Goal: Task Accomplishment & Management: Manage account settings

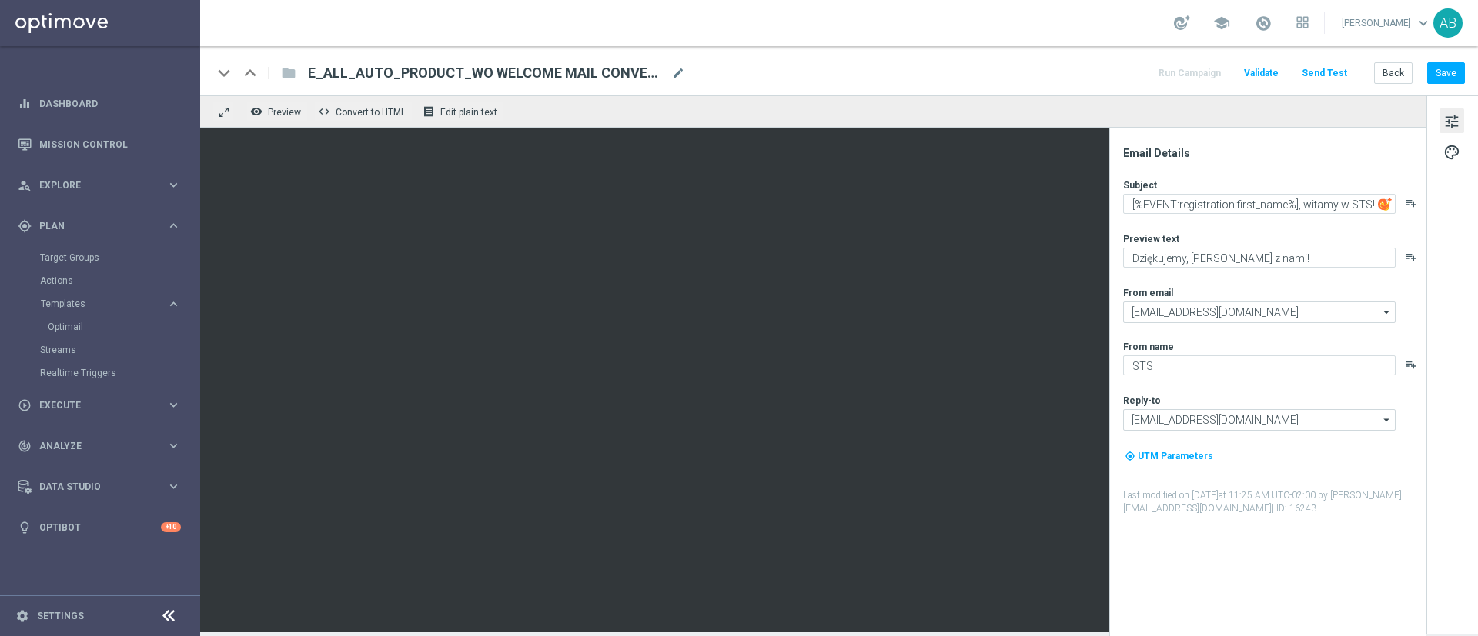
click at [586, 66] on span "E_ALL_AUTO_PRODUCT_WO WELCOME MAIL CONVERTED [DATE] DEPOBONUS BARDZIEJ_DAILY" at bounding box center [486, 73] width 357 height 18
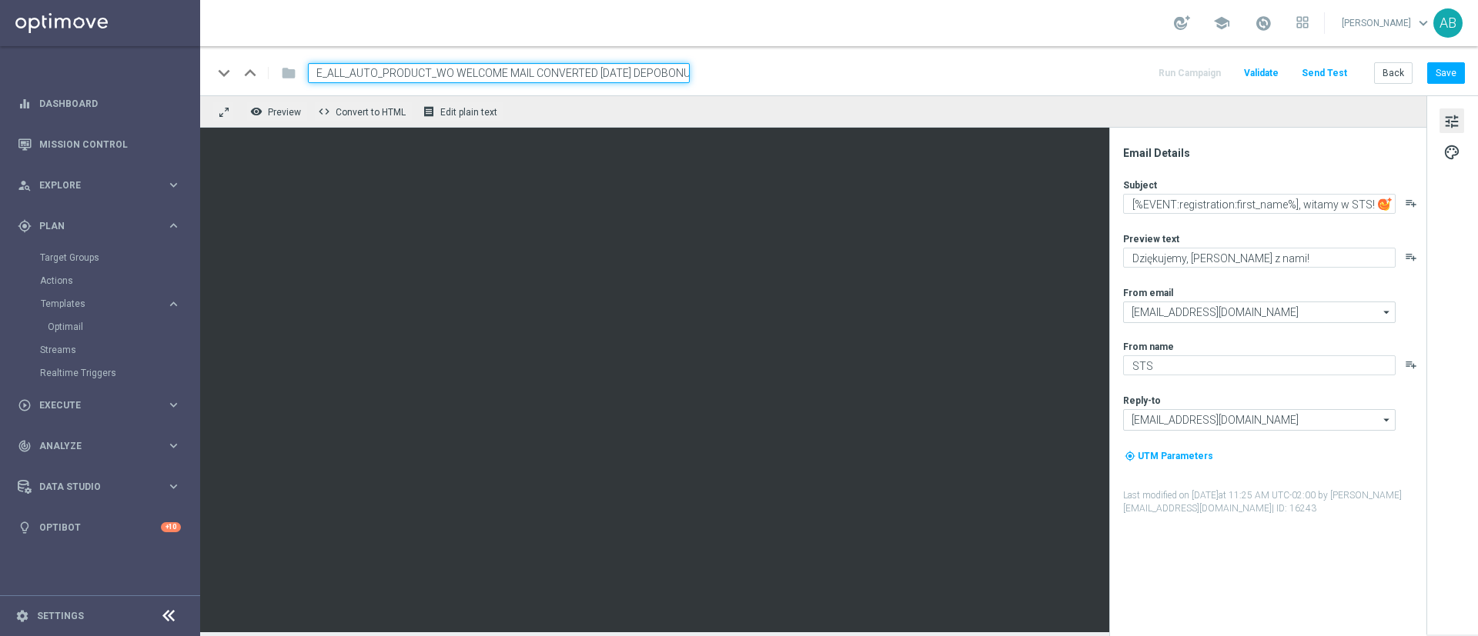
click at [586, 66] on input "E_ALL_AUTO_PRODUCT_WO WELCOME MAIL CONVERTED [DATE] DEPOBONUS BARDZIEJ_DAILY" at bounding box center [499, 73] width 382 height 20
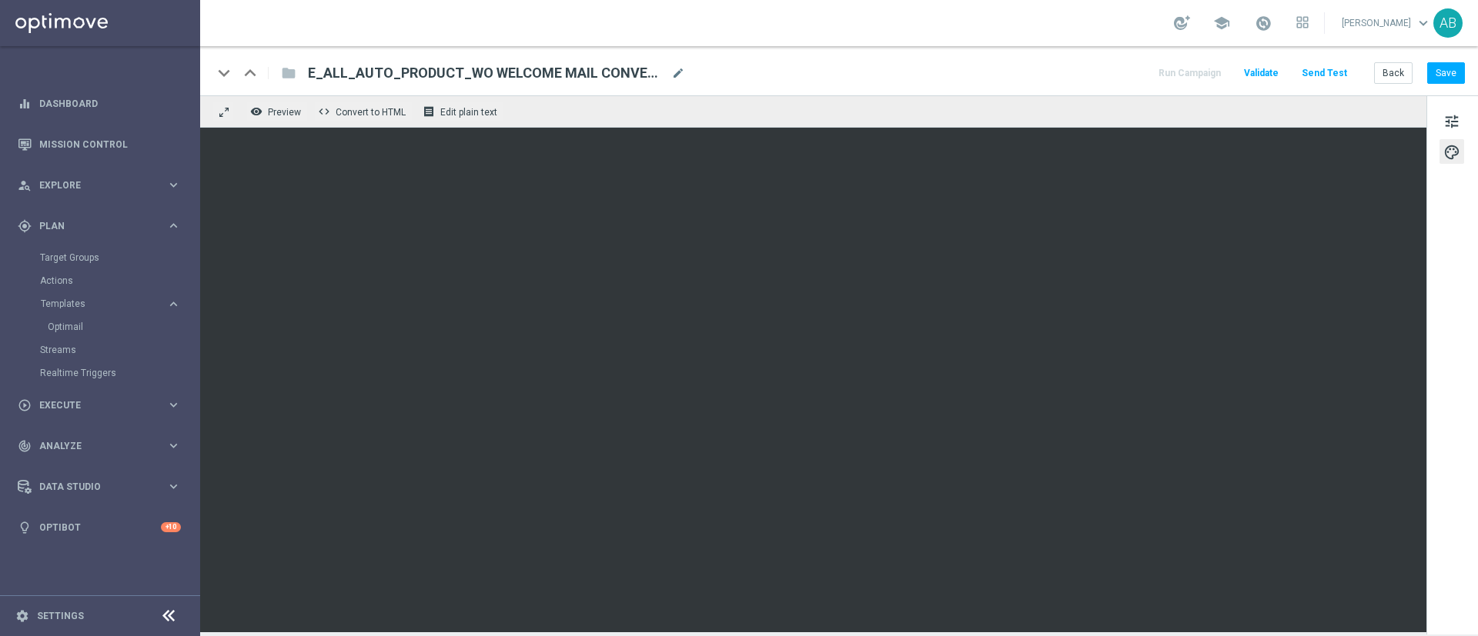
click at [1003, 73] on div "keyboard_arrow_down keyboard_arrow_up folder E_ALL_AUTO_PRODUCT_WO WELCOME MAIL…" at bounding box center [838, 73] width 1252 height 20
click at [1405, 73] on button "Back" at bounding box center [1393, 73] width 38 height 22
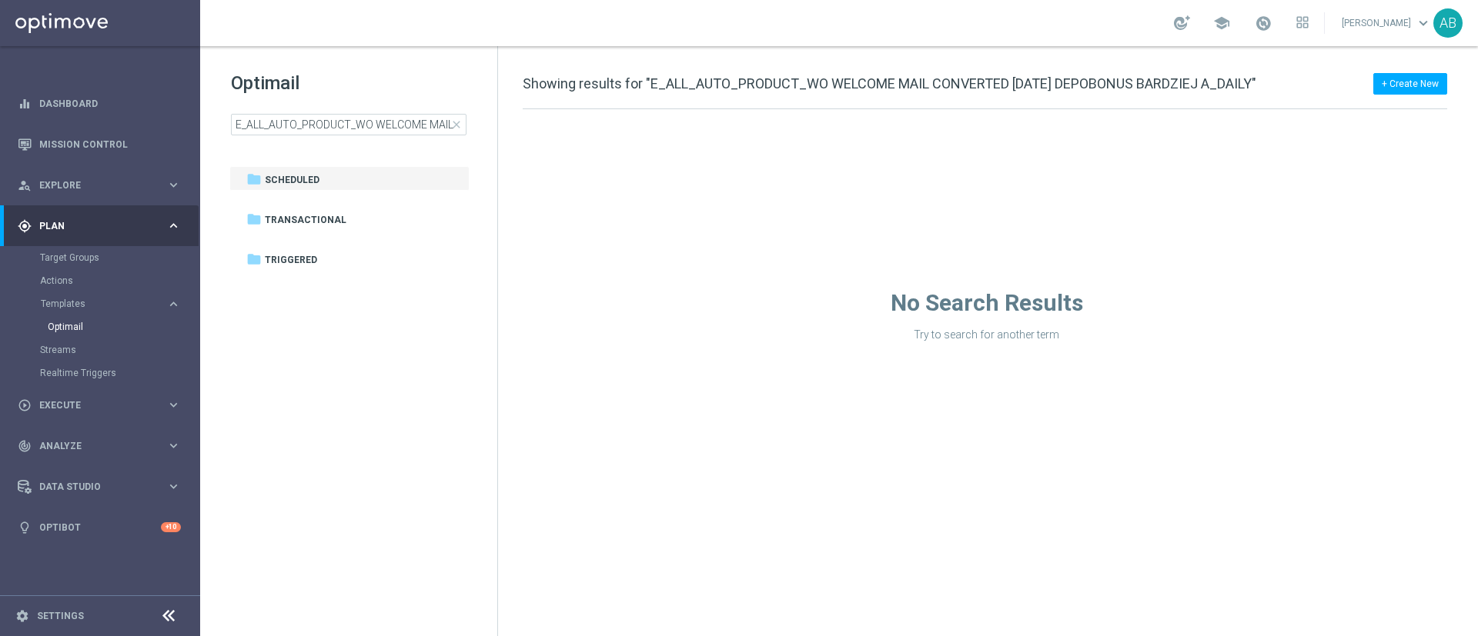
click at [456, 124] on span "close" at bounding box center [456, 125] width 12 height 12
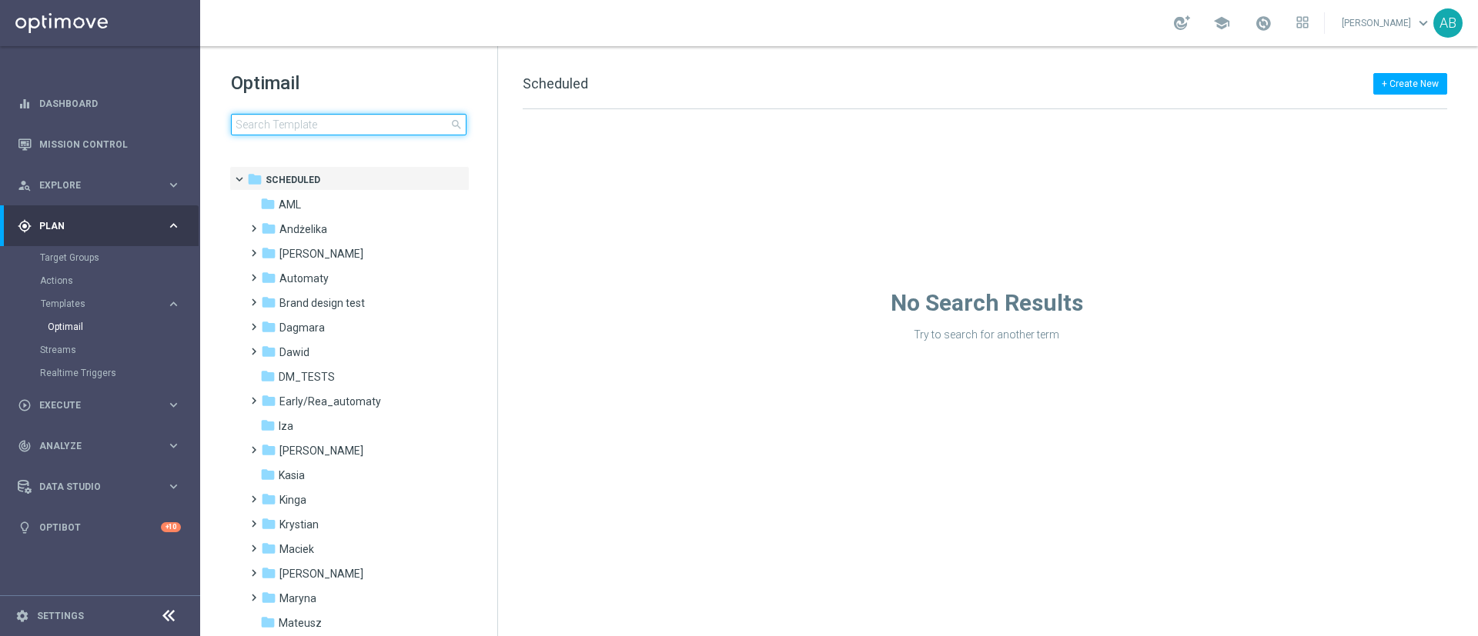
click at [413, 125] on input at bounding box center [349, 125] width 236 height 22
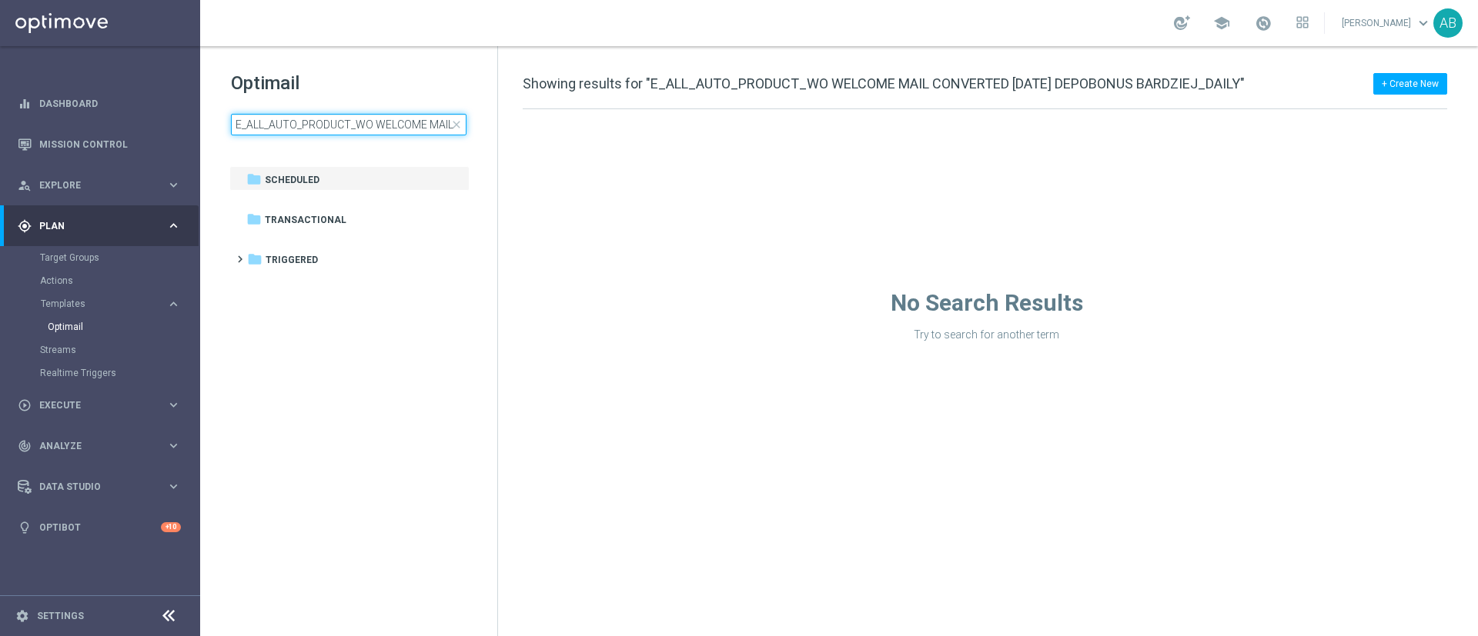
scroll to position [0, 245]
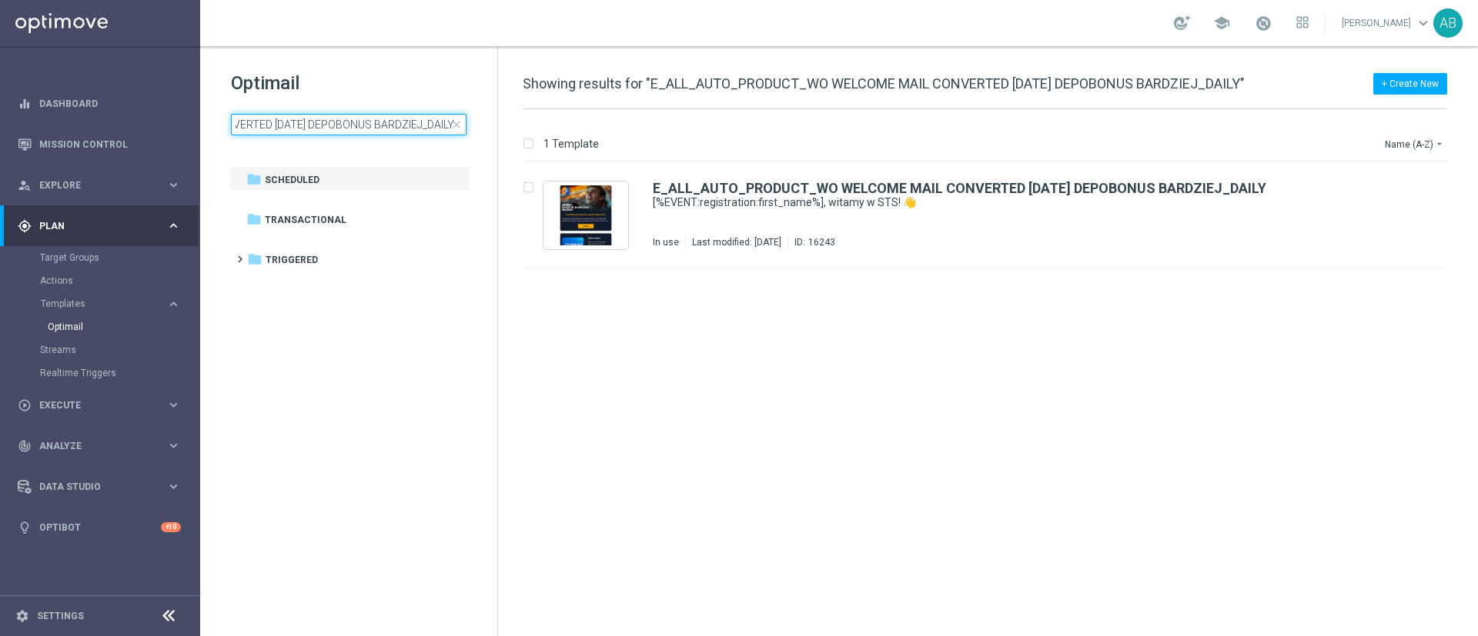
type input "E_ALL_AUTO_PRODUCT_WO WELCOME MAIL CONVERTED [DATE] DEPOBONUS BARDZIEJ_DAILY"
click at [768, 383] on div "insert_drive_file E_ALL_AUTO_PRODUCT_WO WELCOME MAIL CONVERTED TODAY DEPOBONUS …" at bounding box center [990, 399] width 967 height 474
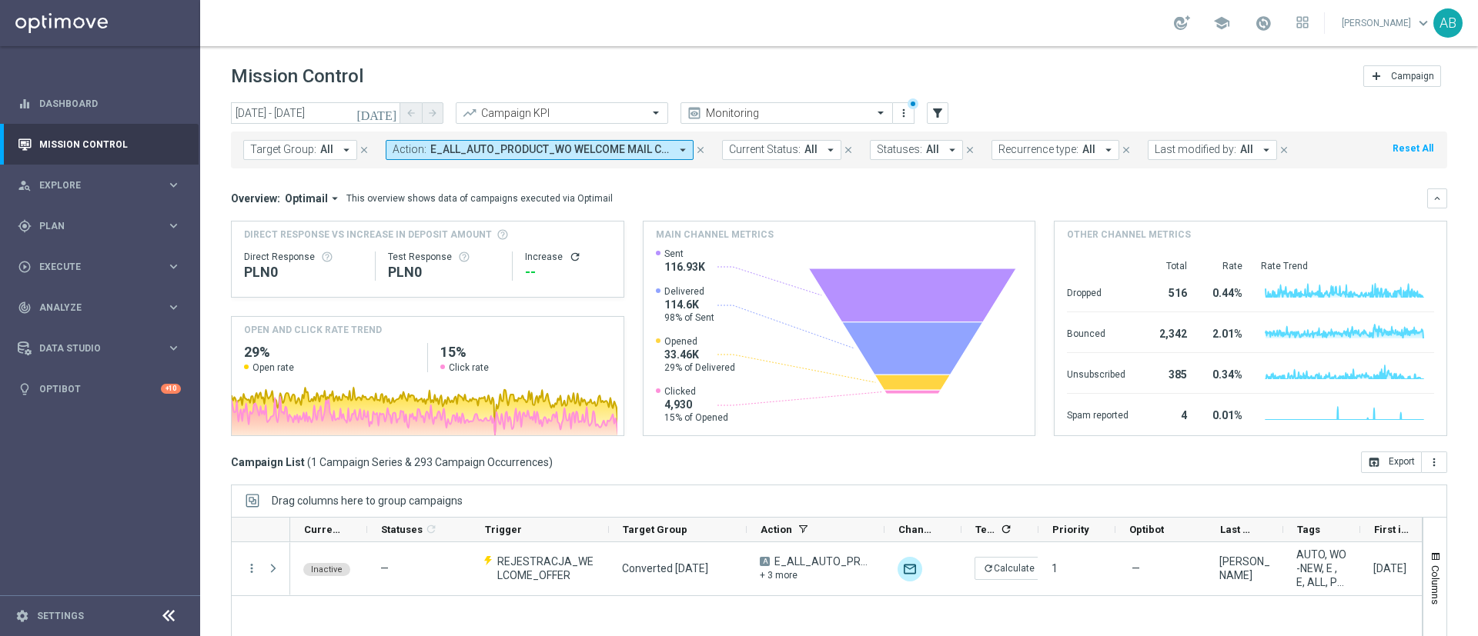
scroll to position [133, 0]
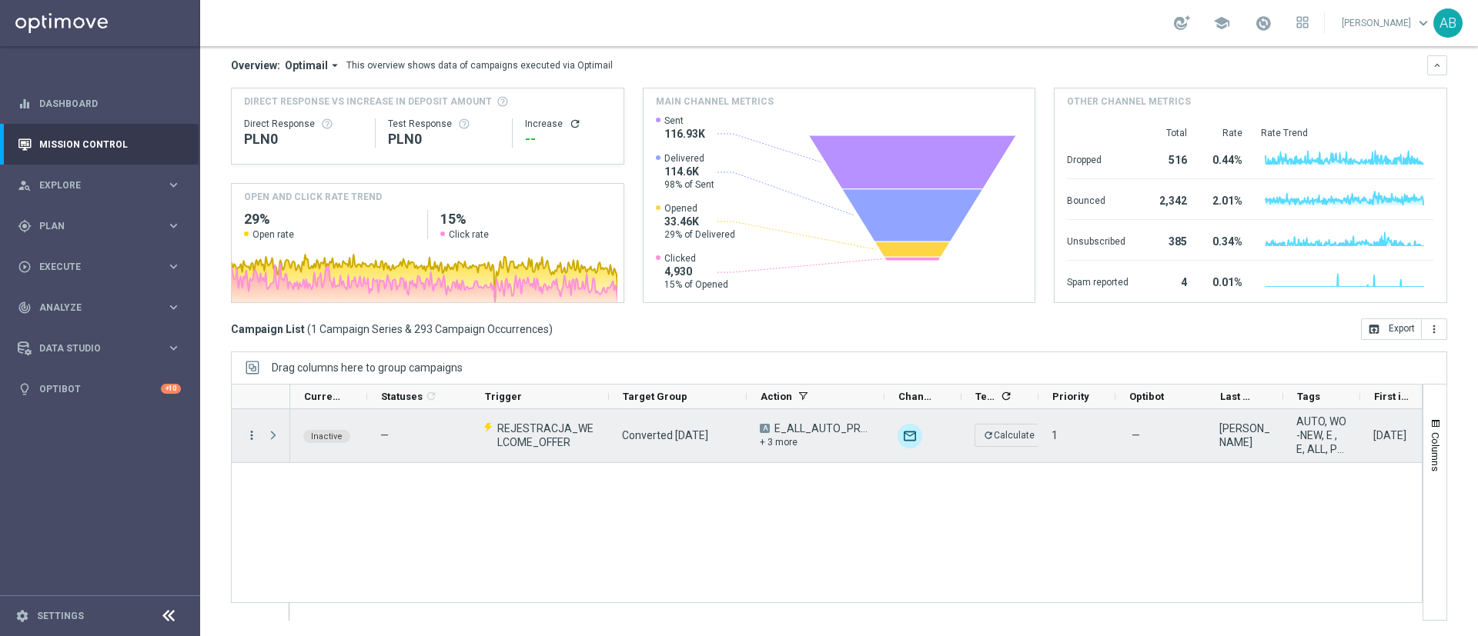
click at [252, 435] on icon "more_vert" at bounding box center [252, 436] width 14 height 14
click at [286, 440] on span "Campaign Details" at bounding box center [321, 444] width 78 height 11
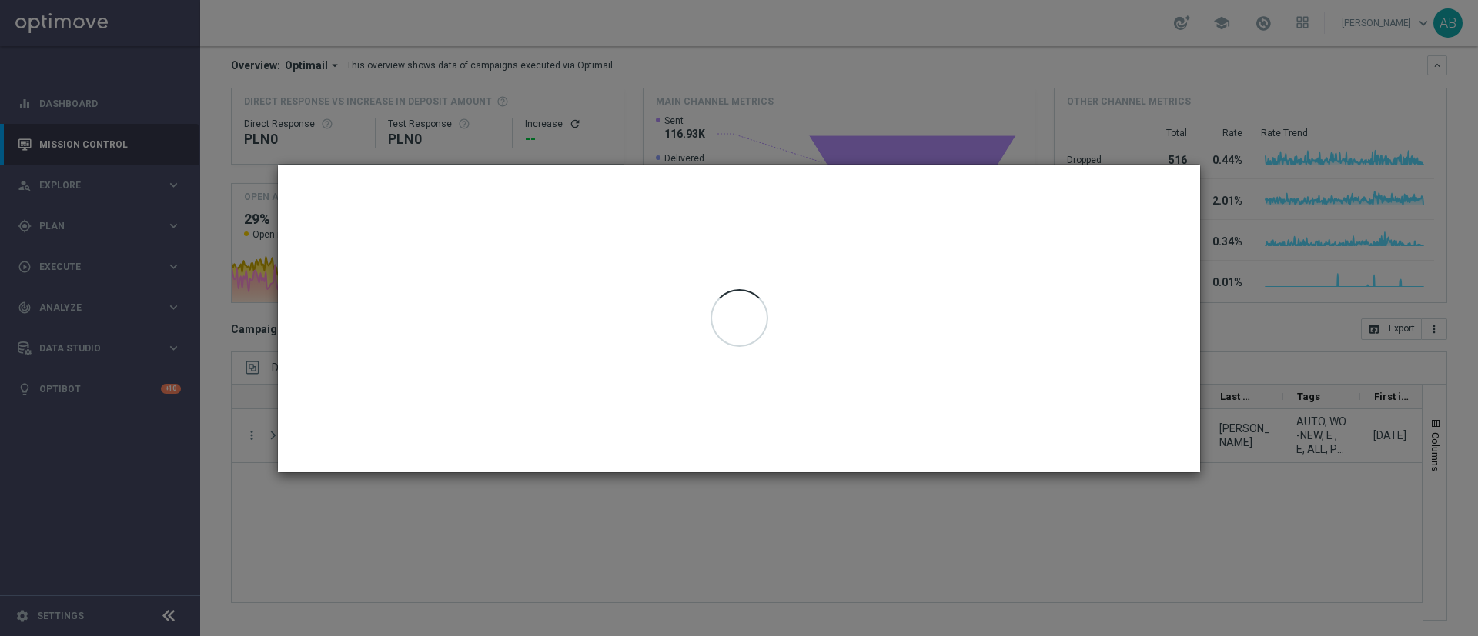
click at [807, 142] on modal-container at bounding box center [739, 318] width 1478 height 636
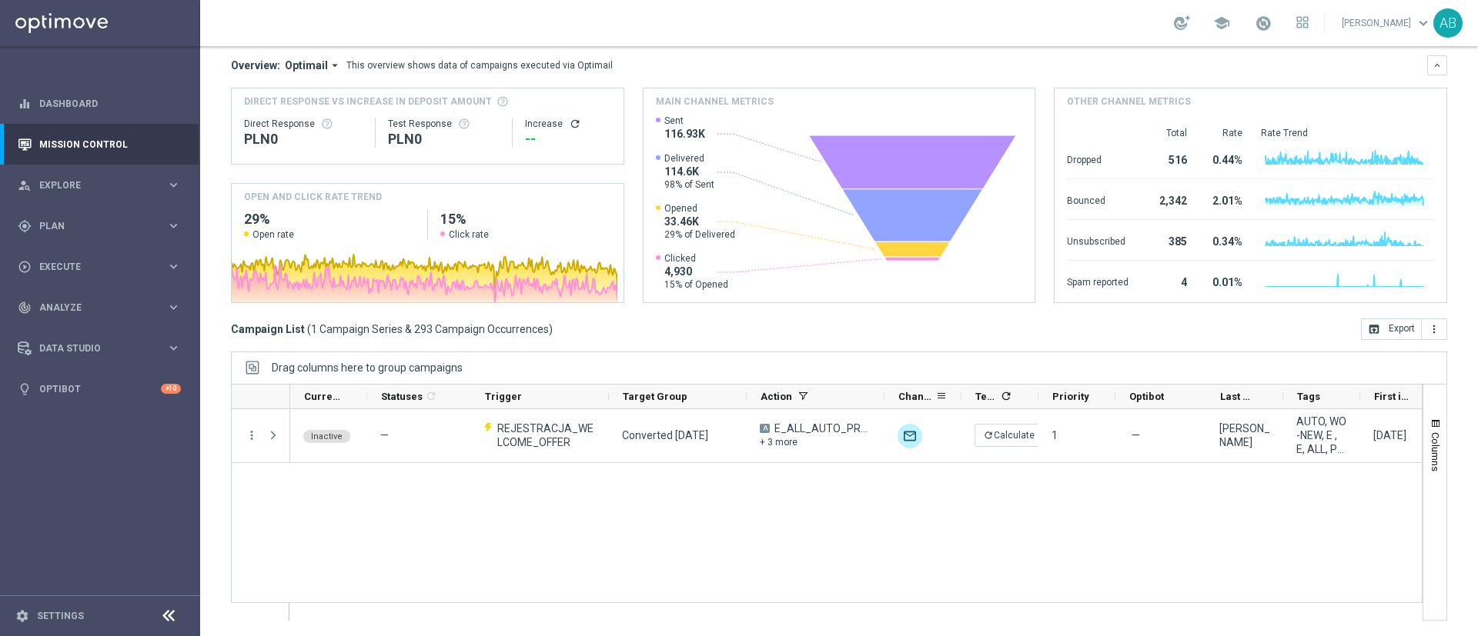
click at [884, 393] on div "Channel" at bounding box center [922, 397] width 77 height 25
drag, startPoint x: 884, startPoint y: 398, endPoint x: 1011, endPoint y: 419, distance: 128.7
click at [1011, 419] on div at bounding box center [826, 502] width 1191 height 237
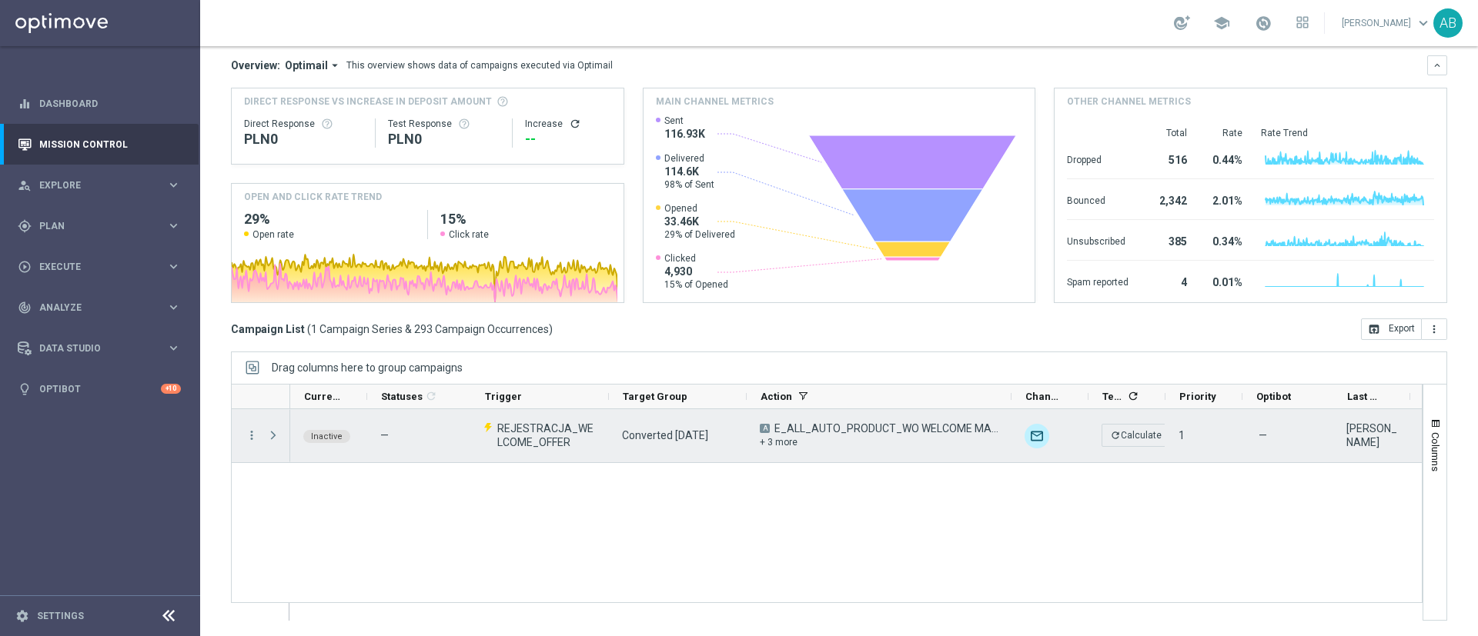
click at [772, 439] on div "+ 3 more" at bounding box center [879, 443] width 239 height 14
click at [921, 423] on span "E_ALL_AUTO_PRODUCT_WO WELCOME MAIL CONVERTED [DATE] DEPOBONUS BARDZIEJ A_DAILY" at bounding box center [886, 429] width 224 height 14
click at [252, 436] on icon "more_vert" at bounding box center [252, 436] width 14 height 14
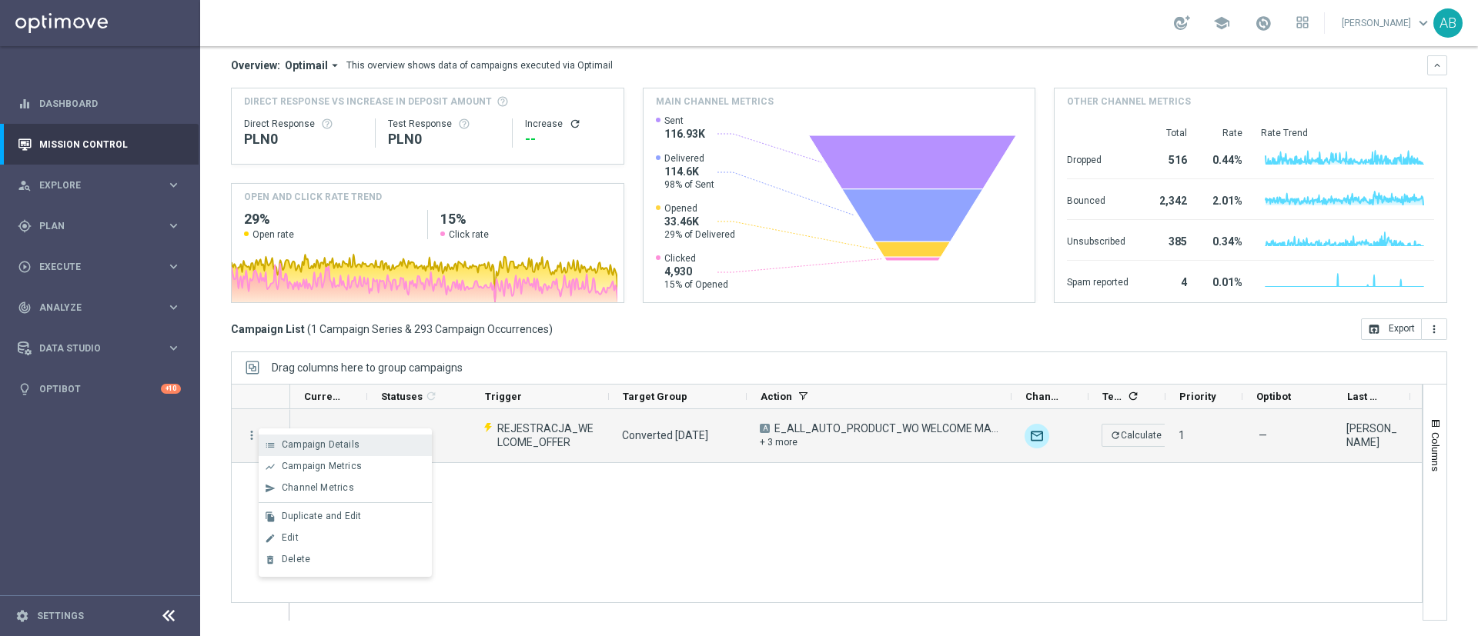
click at [317, 442] on span "Campaign Details" at bounding box center [321, 444] width 78 height 11
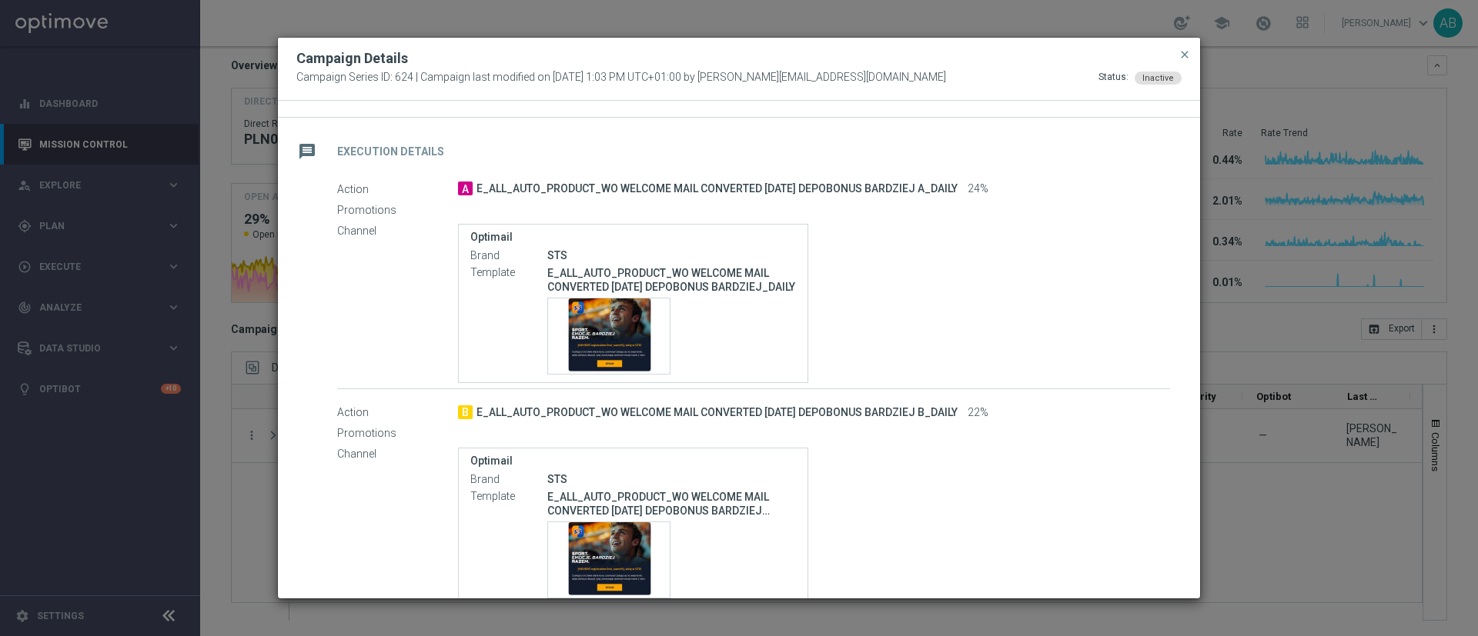
scroll to position [231, 0]
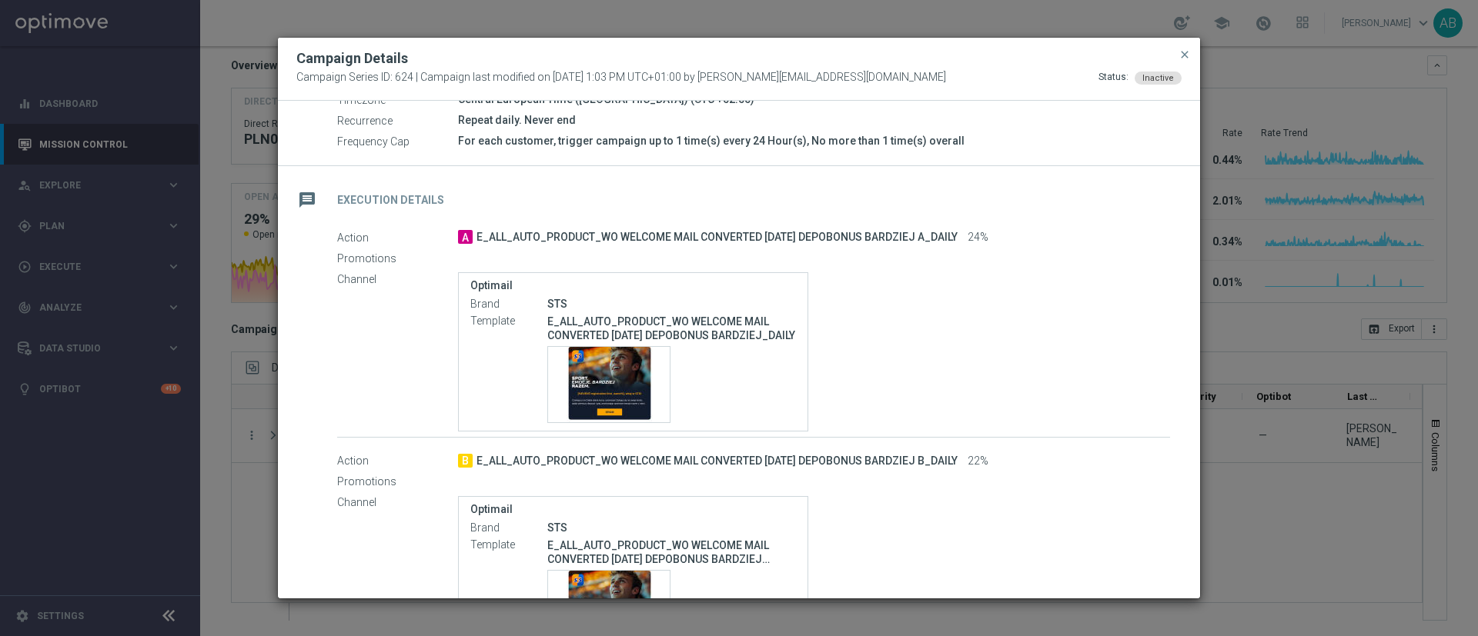
click at [794, 231] on span "E_ALL_AUTO_PRODUCT_WO WELCOME MAIL CONVERTED [DATE] DEPOBONUS BARDZIEJ A_DAILY" at bounding box center [716, 238] width 481 height 14
click at [794, 232] on span "E_ALL_AUTO_PRODUCT_WO WELCOME MAIL CONVERTED [DATE] DEPOBONUS BARDZIEJ A_DAILY" at bounding box center [716, 238] width 481 height 14
copy div "E_ALL_AUTO_PRODUCT_WO WELCOME MAIL CONVERTED [DATE] DEPOBONUS BARDZIEJ A_DAILY"
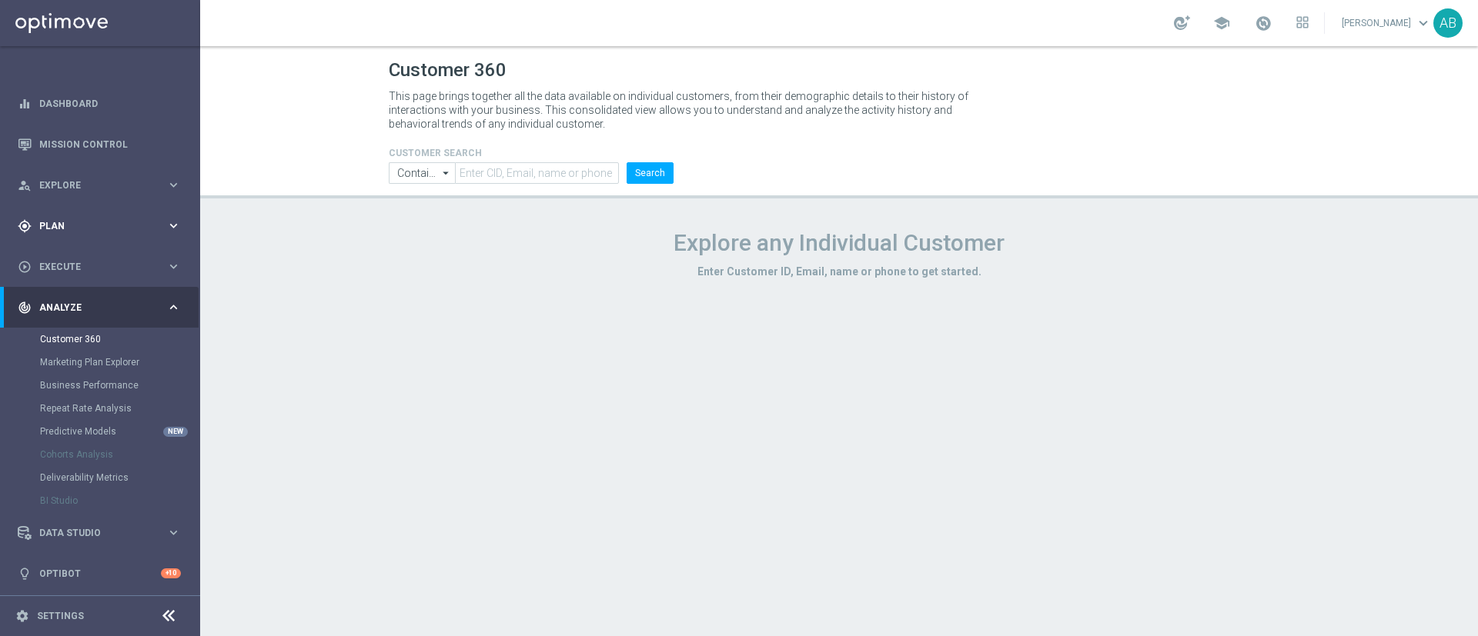
click at [118, 223] on span "Plan" at bounding box center [102, 226] width 127 height 9
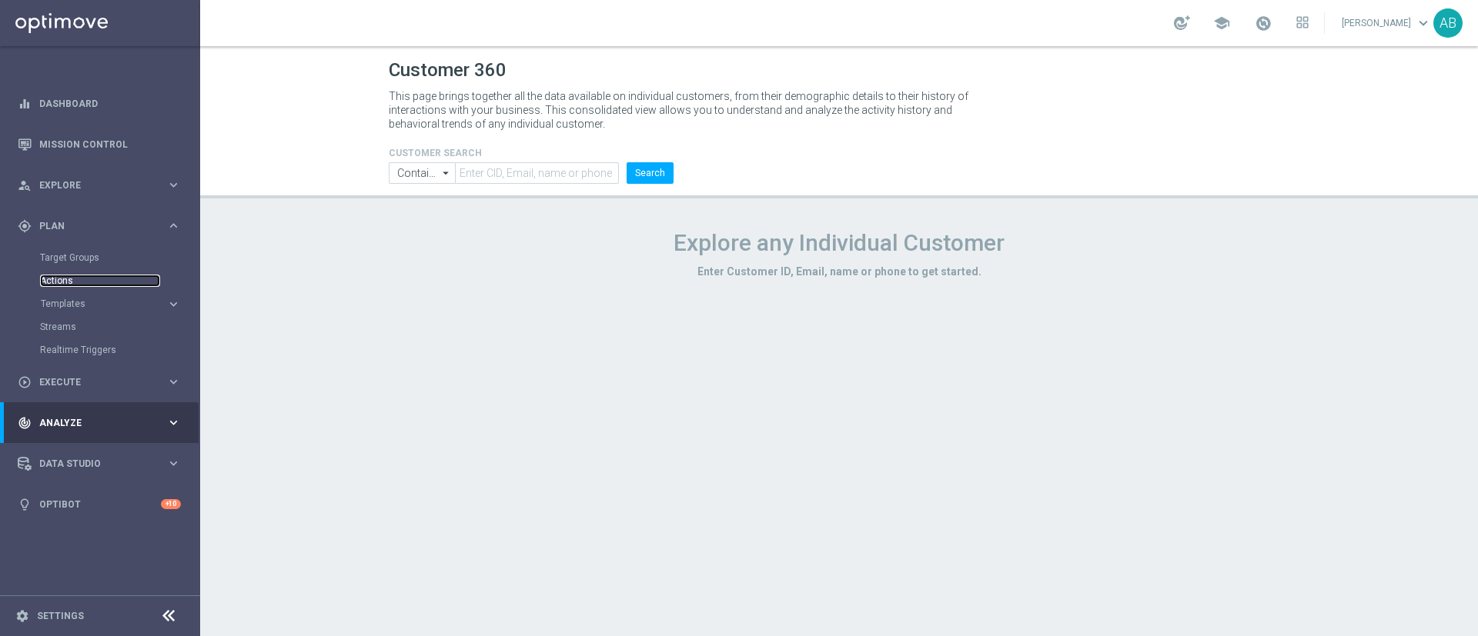
click at [111, 286] on link "Actions" at bounding box center [100, 281] width 120 height 12
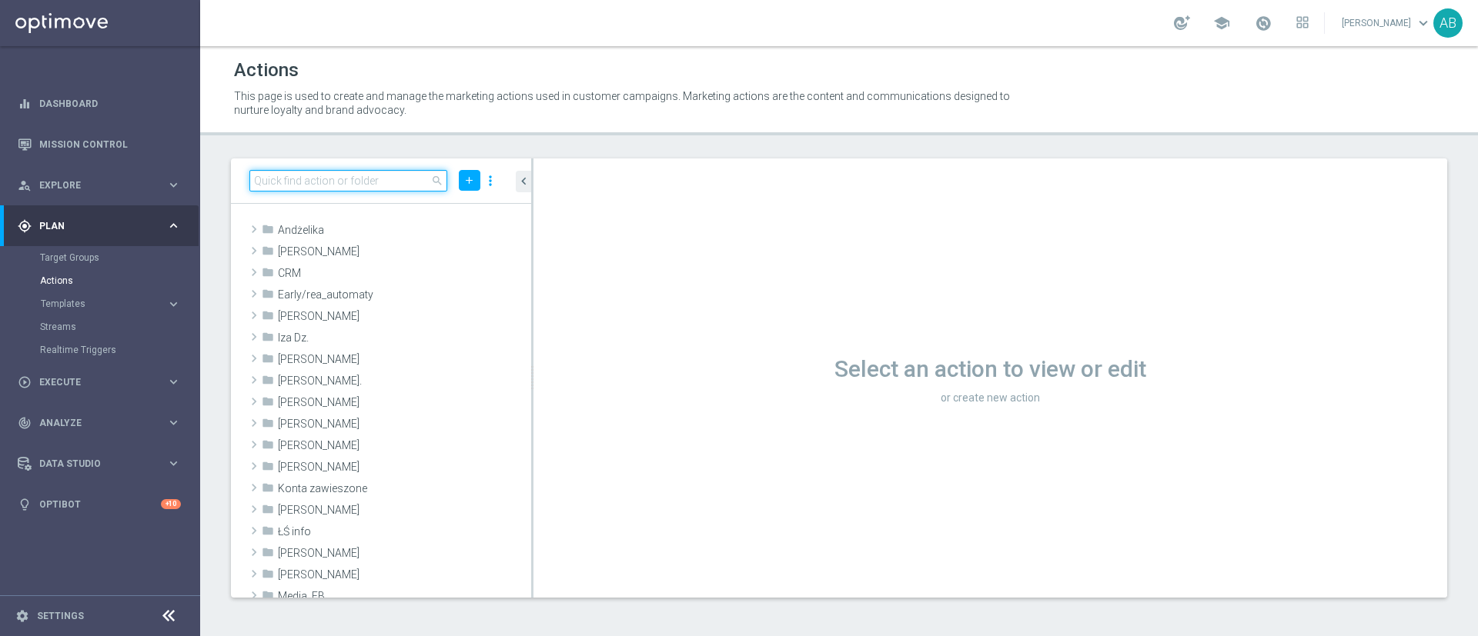
click at [415, 176] on input at bounding box center [348, 181] width 198 height 22
paste input "E_ALL_AUTO_PRODUCT_WO WELCOME MAIL CONVERTED [DATE] DEPOBONUS BARDZIEJ A_DAILY,…"
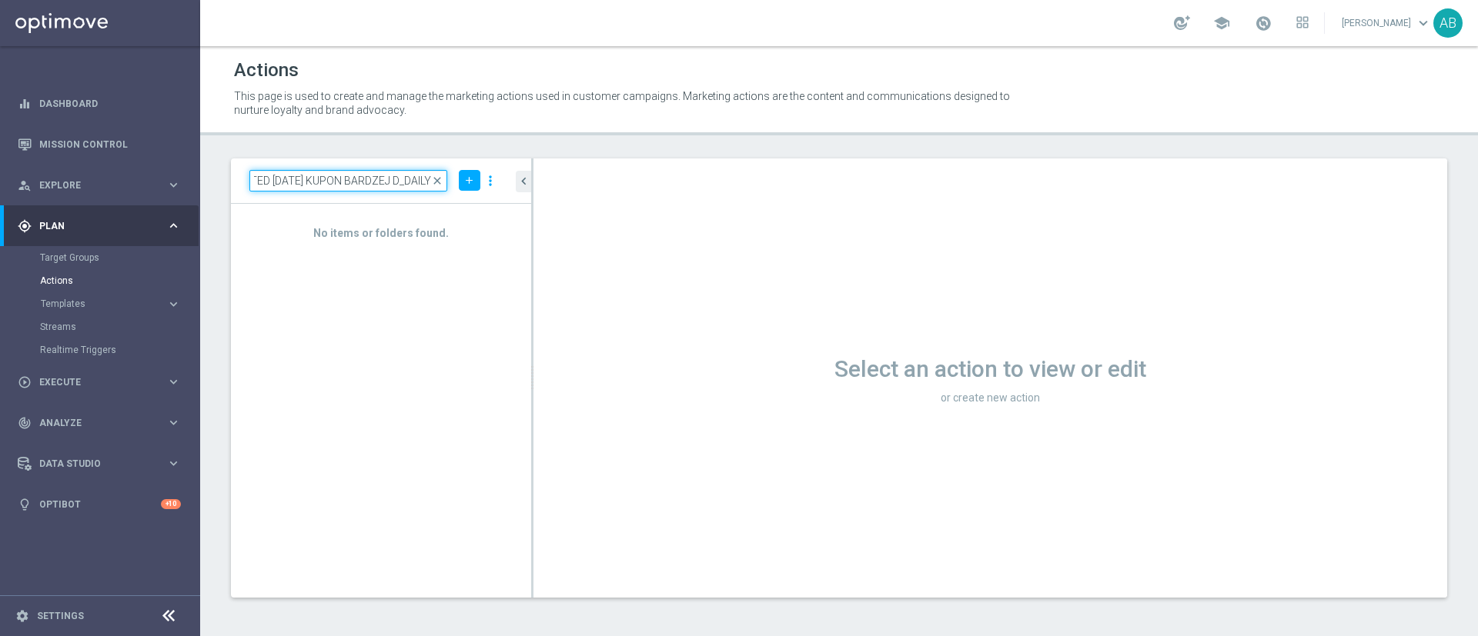
click at [397, 182] on input "E_ALL_AUTO_PRODUCT_WO WELCOME MAIL CONVERTED [DATE] DEPOBONUS BARDZIEJ A_DAILY,…" at bounding box center [348, 181] width 198 height 22
type input "E_ALL_AUTO_PRODUCT_WO WELCOME MAIL CONVERTED [DATE] DEPOBONUS BARDZIEJ A_DAILY,…"
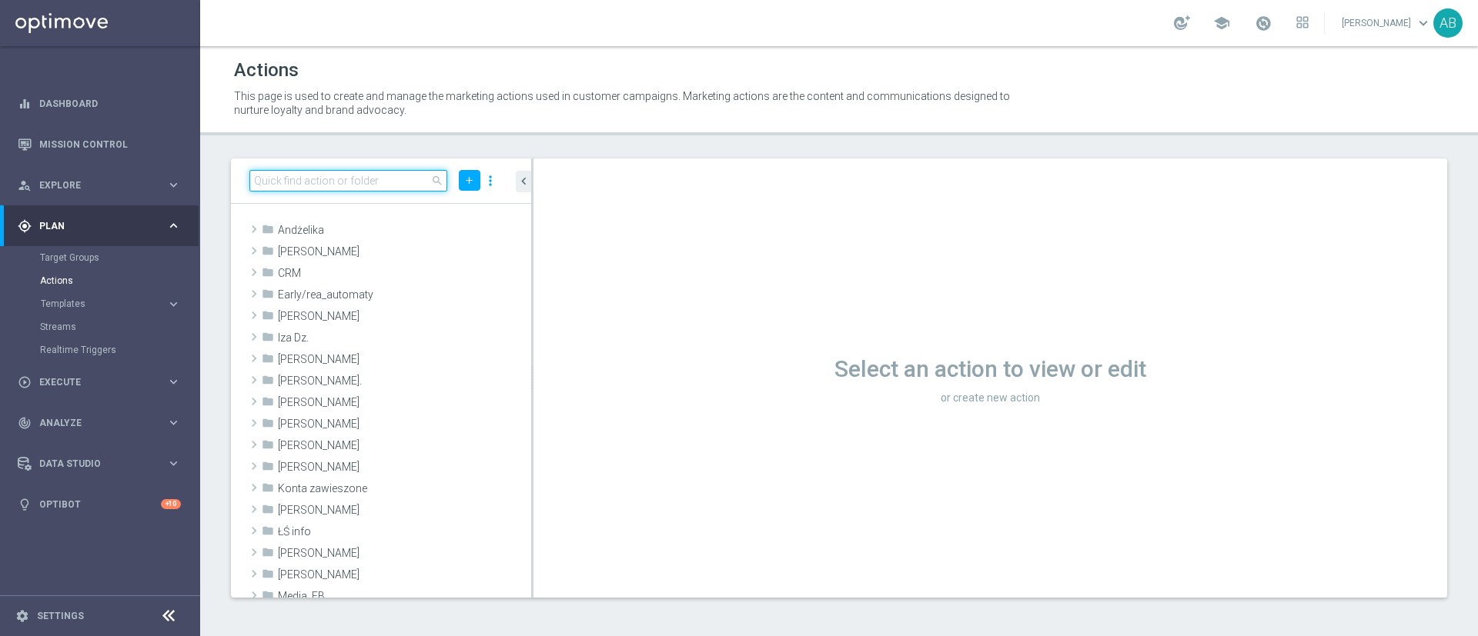
scroll to position [0, 0]
click at [346, 188] on input at bounding box center [348, 181] width 198 height 22
paste input "E_ALL_AUTO_PRODUCT_WO WELCOME MAIL CONVERTED [DATE] DEPOBONUS BARDZIEJ A_DAILY"
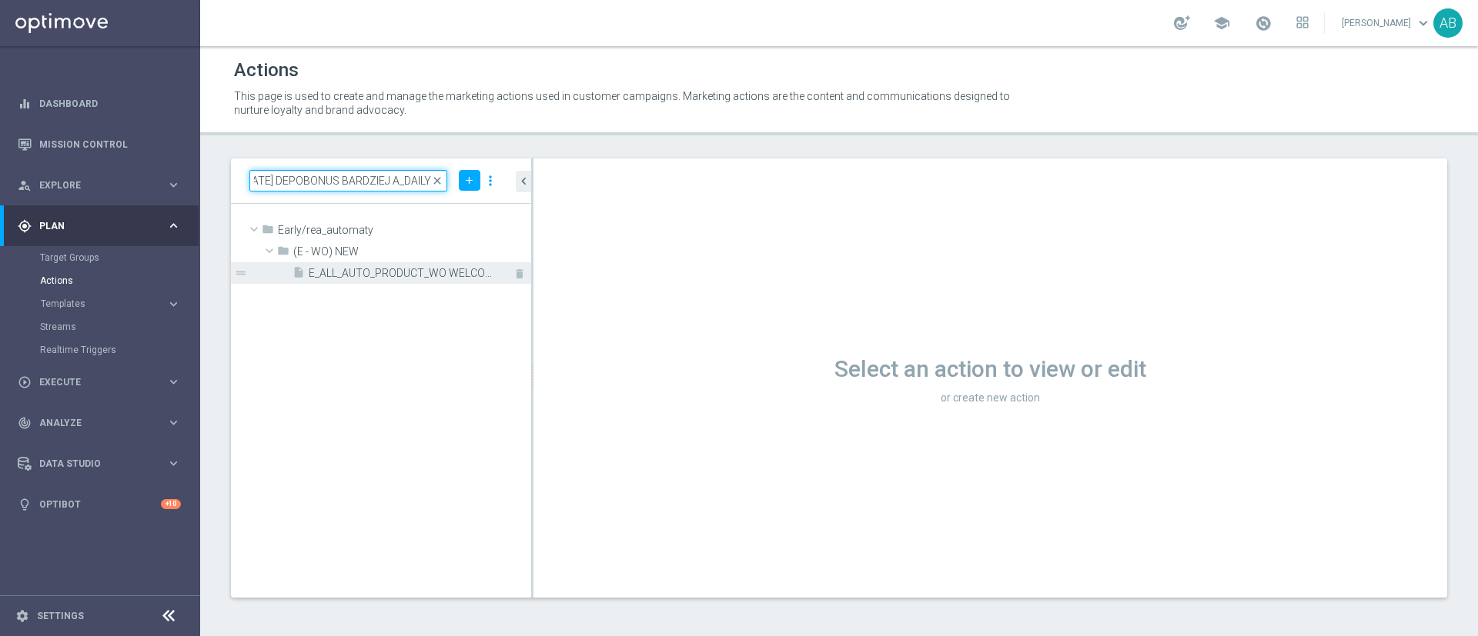
type input "E_ALL_AUTO_PRODUCT_WO WELCOME MAIL CONVERTED [DATE] DEPOBONUS BARDZIEJ A_DAILY"
click at [383, 279] on span "E_ALL_AUTO_PRODUCT_WO WELCOME MAIL CONVERTED [DATE] DEPOBONUS BARDZIEJ A_DAILY" at bounding box center [403, 273] width 188 height 13
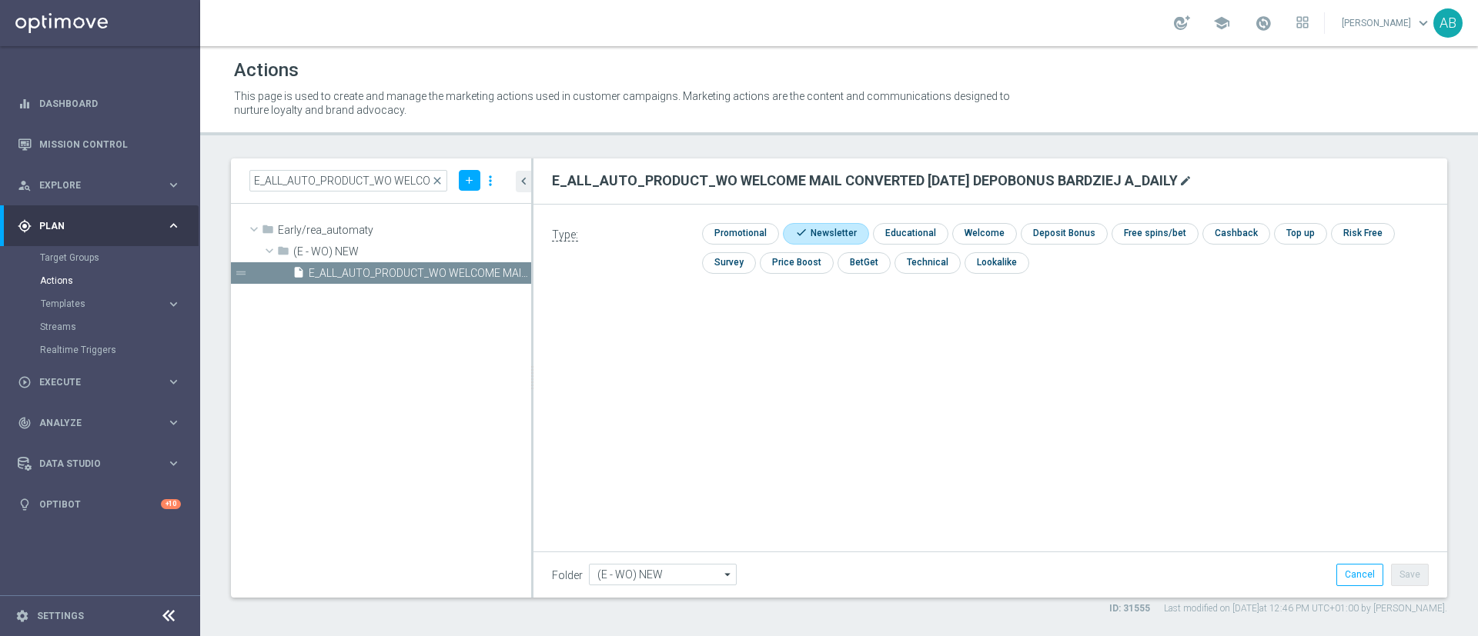
click at [1183, 178] on icon "mode_edit" at bounding box center [1185, 181] width 12 height 12
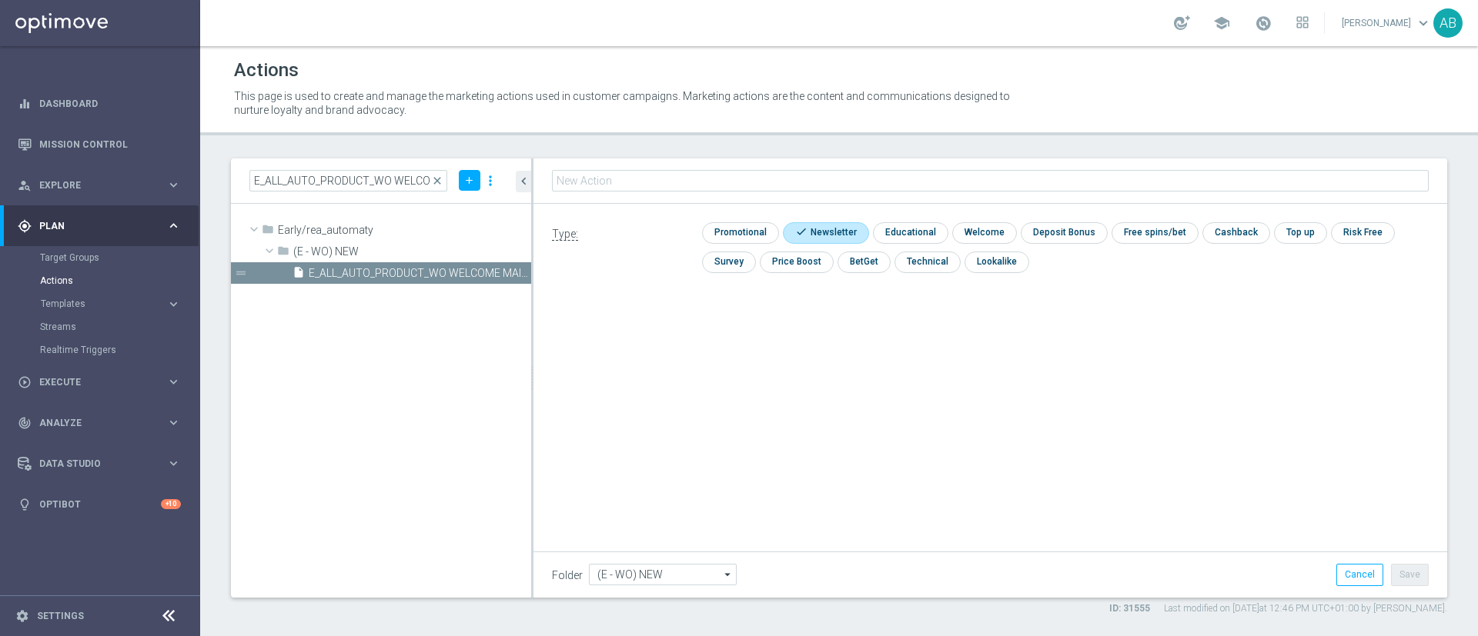
type input "E_ALL_AUTO_PRODUCT_WO WELCOME MAIL CONVERTED [DATE] DEPOBONUS BARDZIEJ_DAILY"
click at [1145, 161] on div "E_ALL_AUTO_PRODUCT_WO WELCOME MAIL CONVERTED [DATE] DEPOBONUS BARDZIEJ_DAILY" at bounding box center [990, 181] width 914 height 45
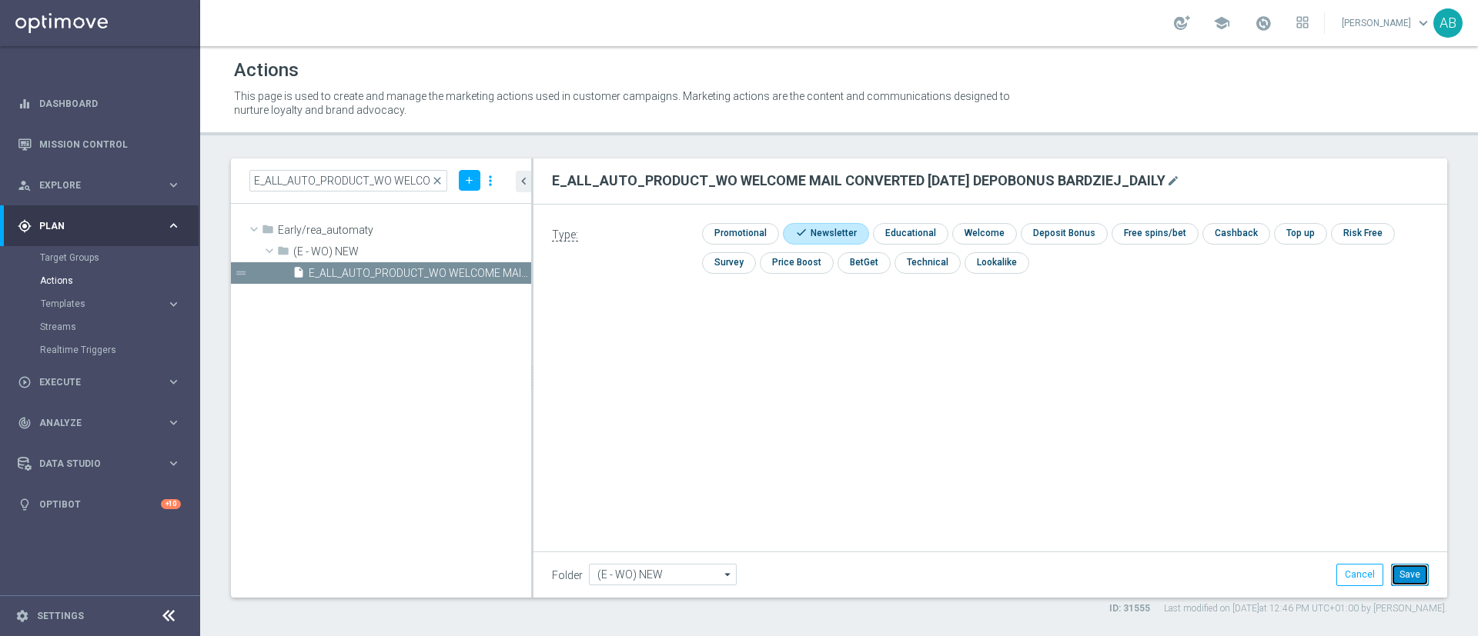
click at [1422, 573] on button "Save" at bounding box center [1410, 575] width 38 height 22
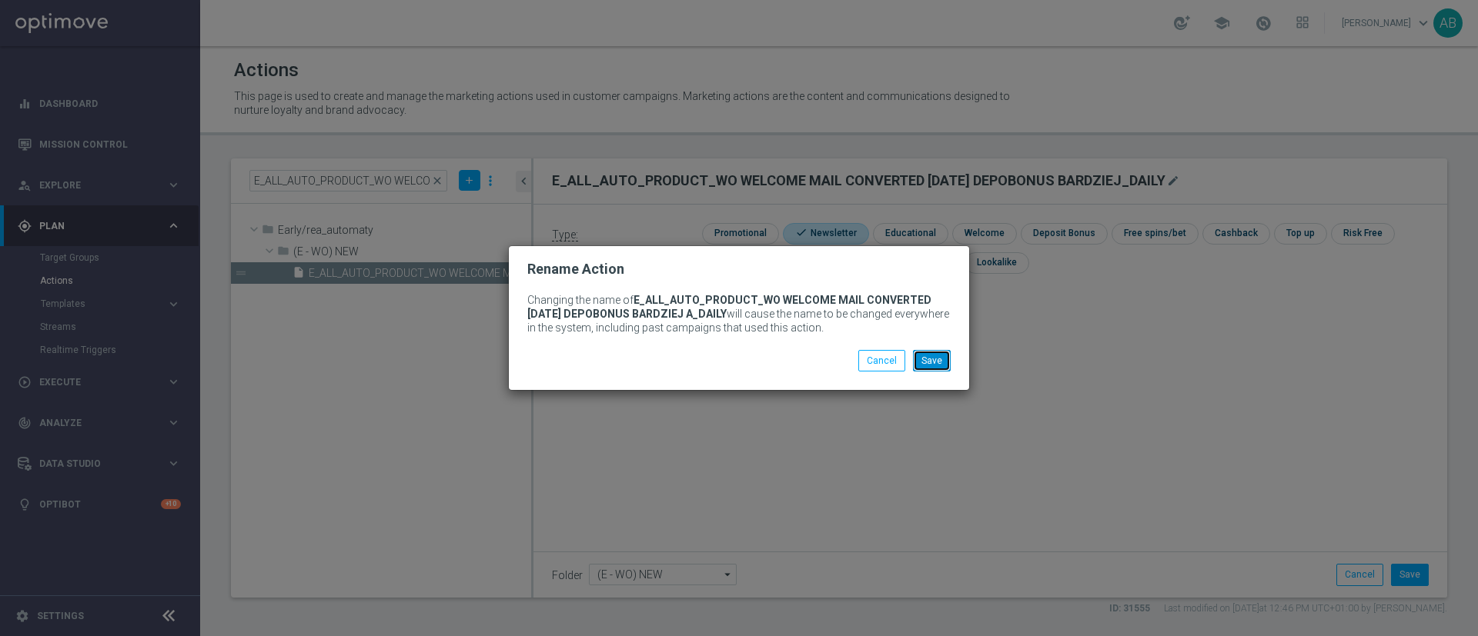
click at [933, 361] on button "Save" at bounding box center [932, 361] width 38 height 22
